Goal: Check status: Check status

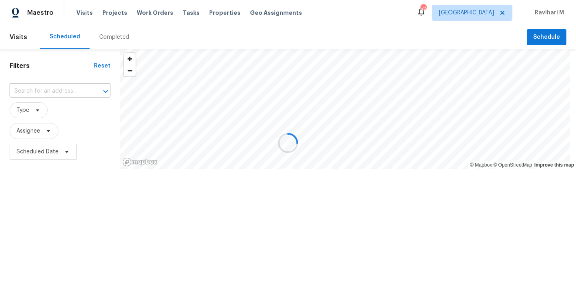
click at [488, 4] on div at bounding box center [288, 143] width 576 height 286
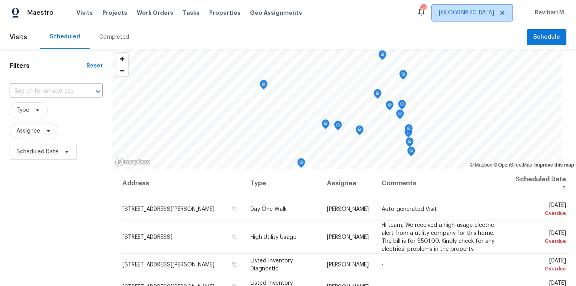
click at [486, 15] on span "[GEOGRAPHIC_DATA]" at bounding box center [465, 13] width 55 height 8
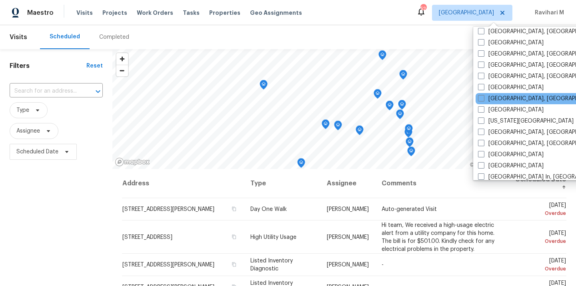
scroll to position [210, 0]
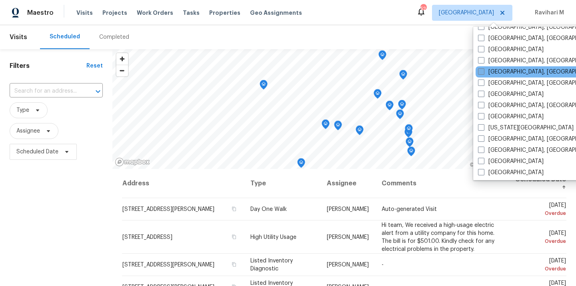
click at [482, 73] on span at bounding box center [481, 71] width 6 height 6
click at [482, 73] on input "[GEOGRAPHIC_DATA], [GEOGRAPHIC_DATA]" at bounding box center [480, 70] width 5 height 5
checkbox input "true"
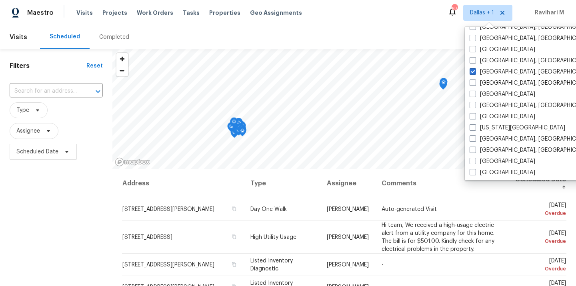
click at [117, 35] on div "Completed" at bounding box center [114, 37] width 30 height 8
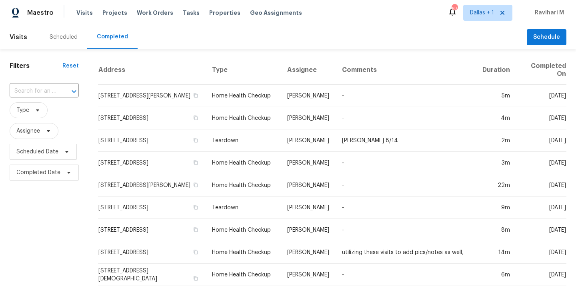
click at [44, 89] on input "text" at bounding box center [33, 91] width 47 height 12
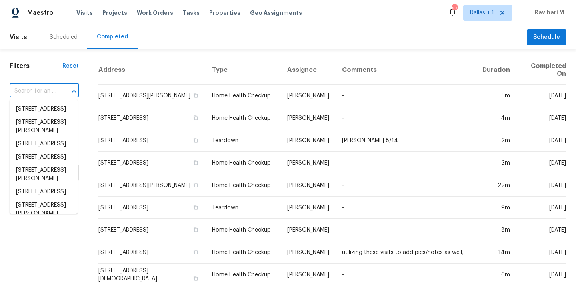
click at [44, 89] on input "text" at bounding box center [33, 91] width 47 height 12
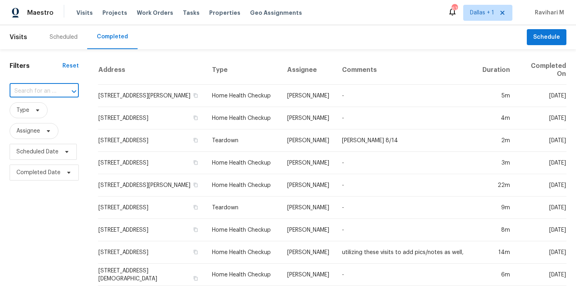
paste input "[STREET_ADDRESS]"
type input "[STREET_ADDRESS]"
click at [38, 112] on li "[STREET_ADDRESS]" at bounding box center [44, 109] width 68 height 13
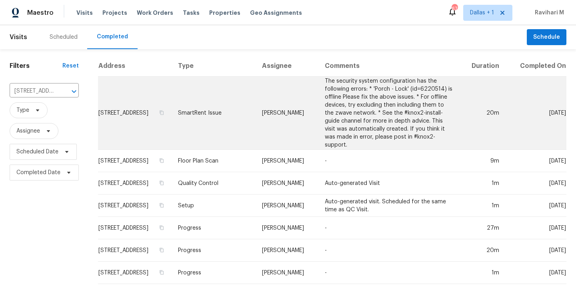
click at [255, 104] on td "SmartRent Issue" at bounding box center [213, 113] width 84 height 73
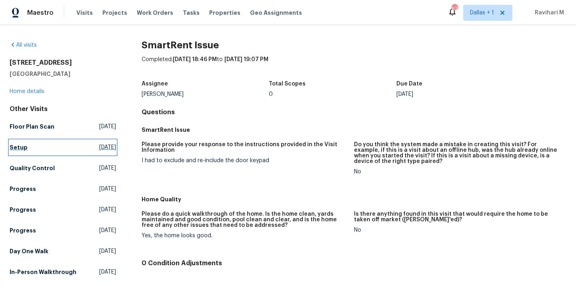
click at [99, 145] on span "[DATE]" at bounding box center [107, 147] width 17 height 8
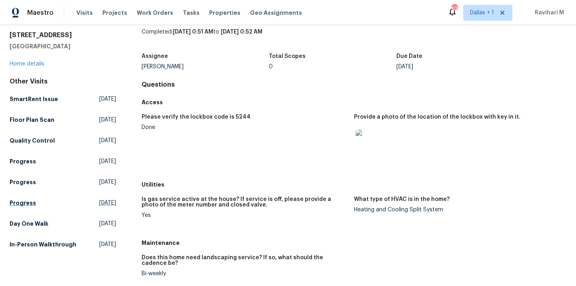
scroll to position [28, 0]
click at [99, 221] on span "[DATE]" at bounding box center [107, 224] width 17 height 8
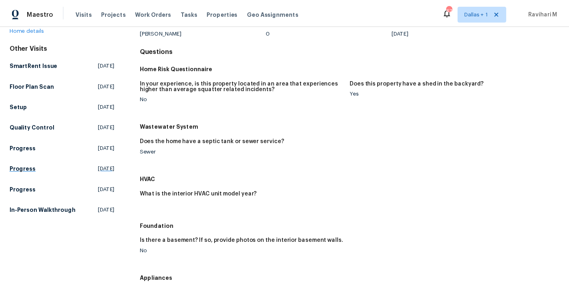
scroll to position [63, 0]
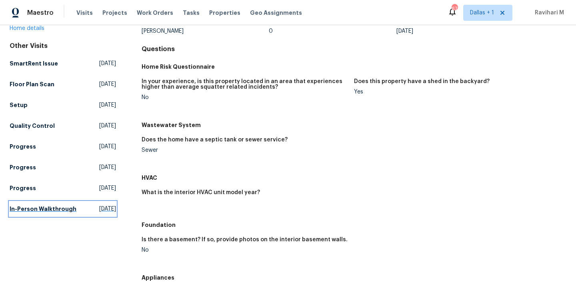
click at [78, 216] on link "In-Person Walkthrough [DATE]" at bounding box center [63, 209] width 106 height 14
